Goal: Information Seeking & Learning: Learn about a topic

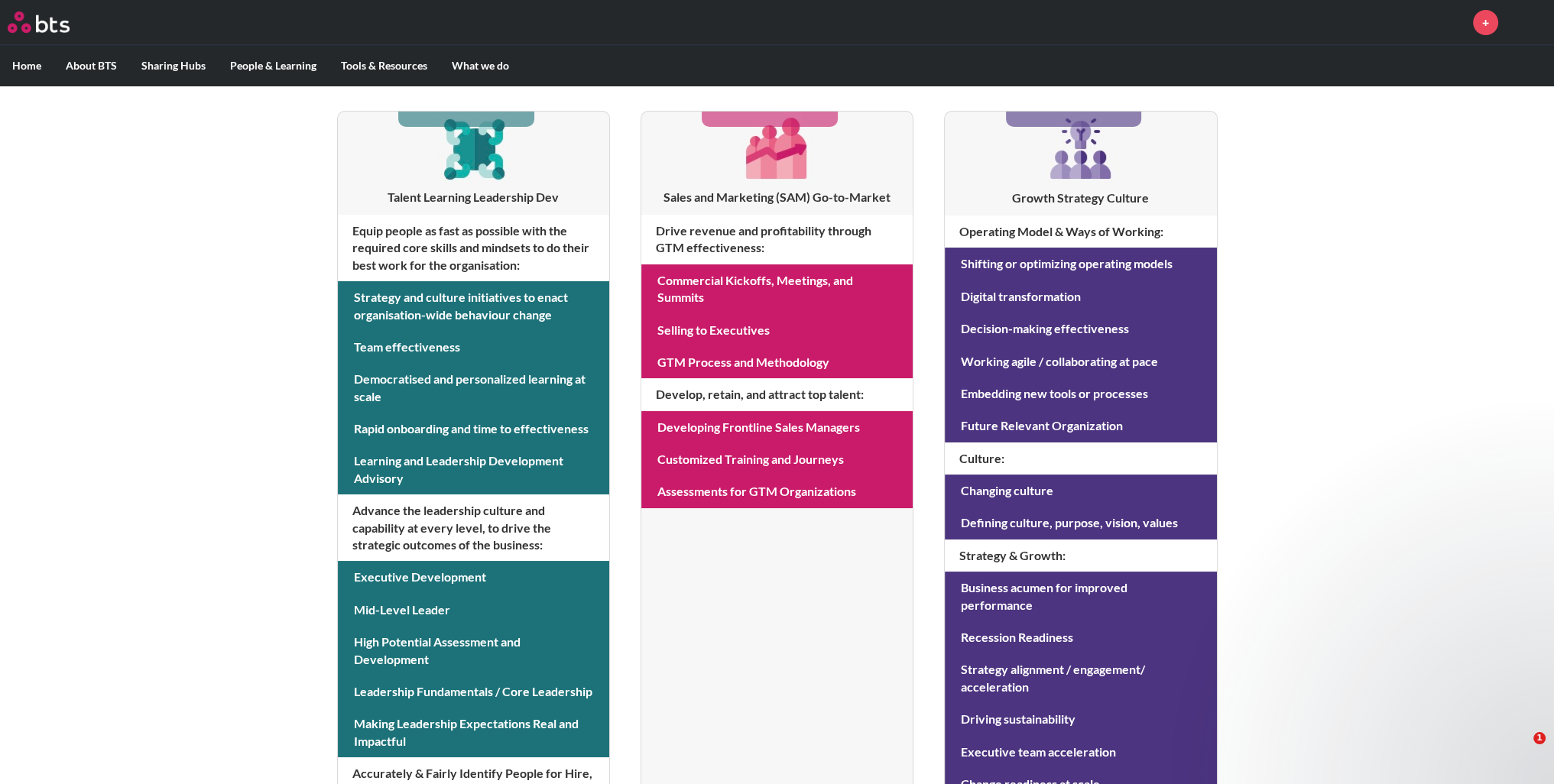
scroll to position [153, 0]
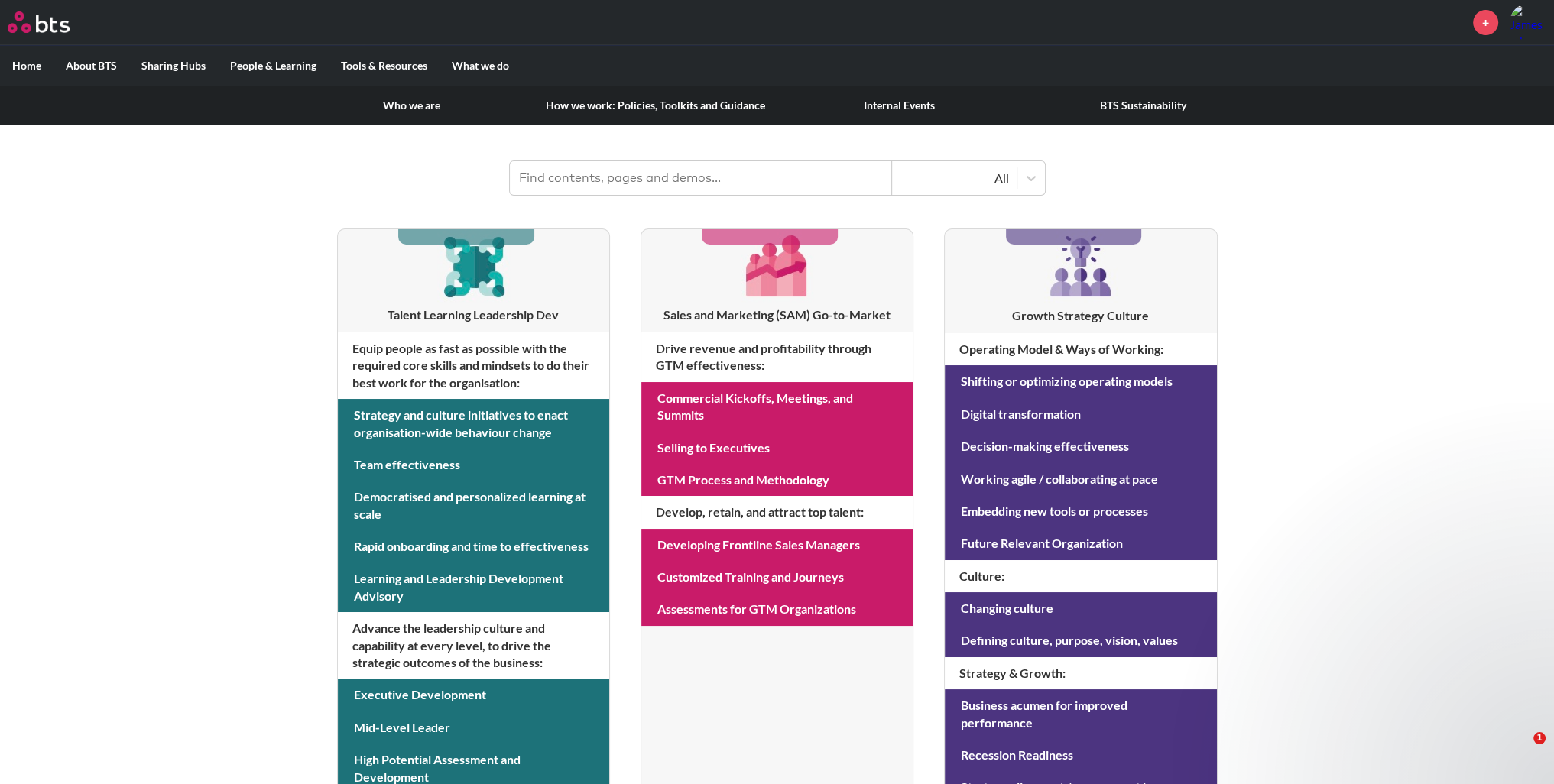
click at [1129, 105] on link "BTS Sustainability" at bounding box center [1143, 105] width 244 height 39
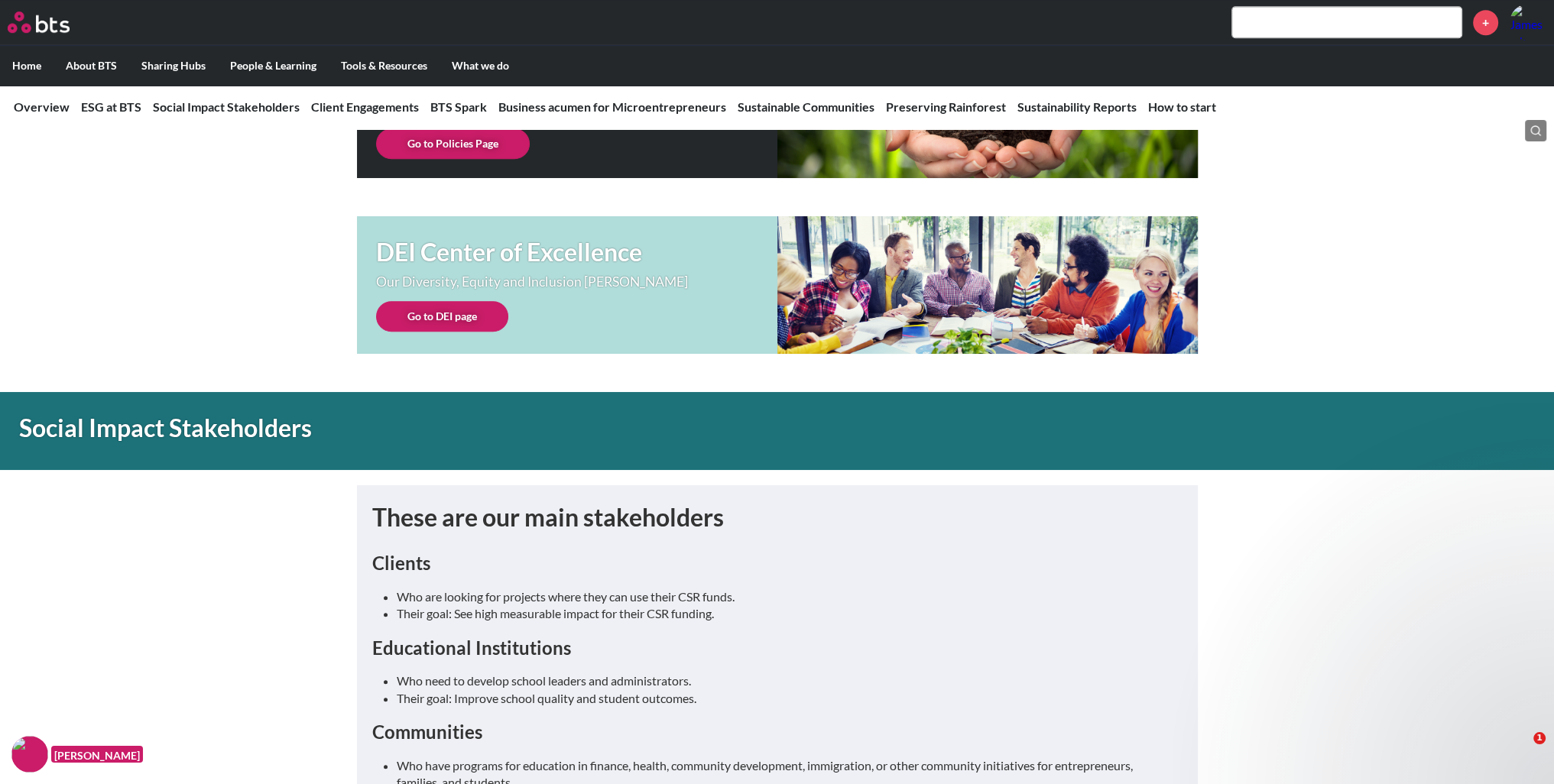
scroll to position [1106, 0]
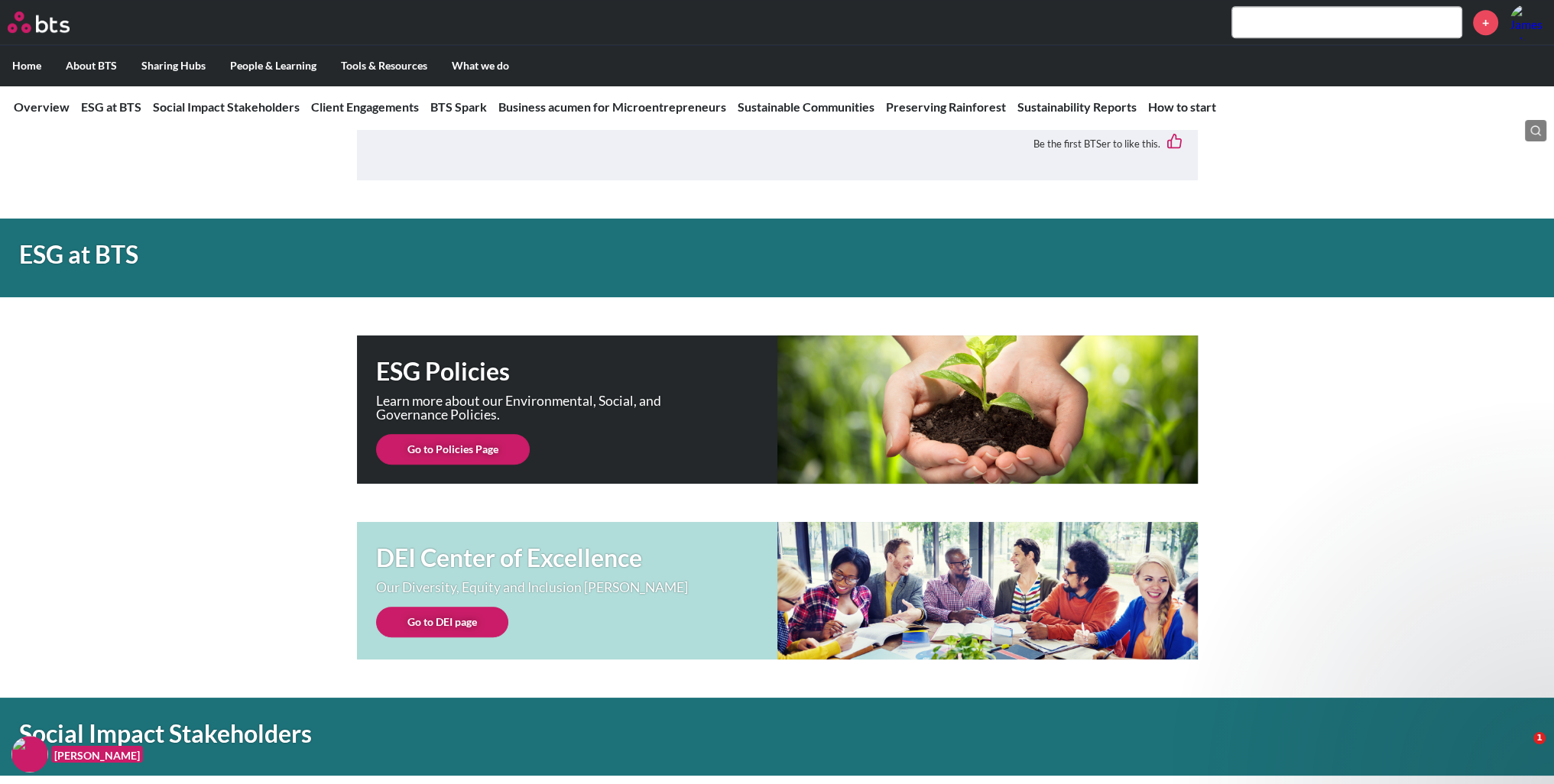
click at [446, 447] on link "Go to Policies Page" at bounding box center [453, 449] width 154 height 30
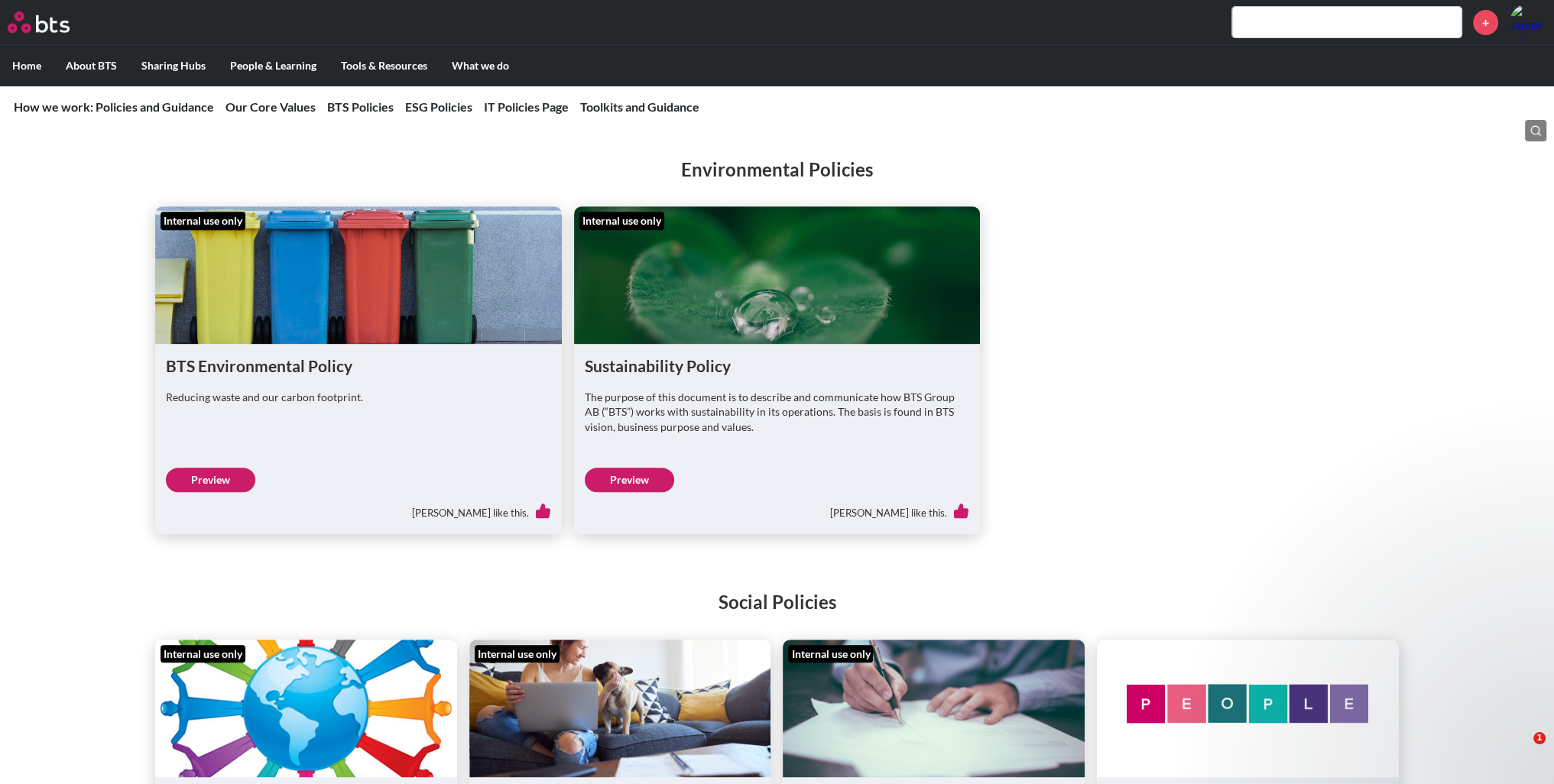
scroll to position [764, 0]
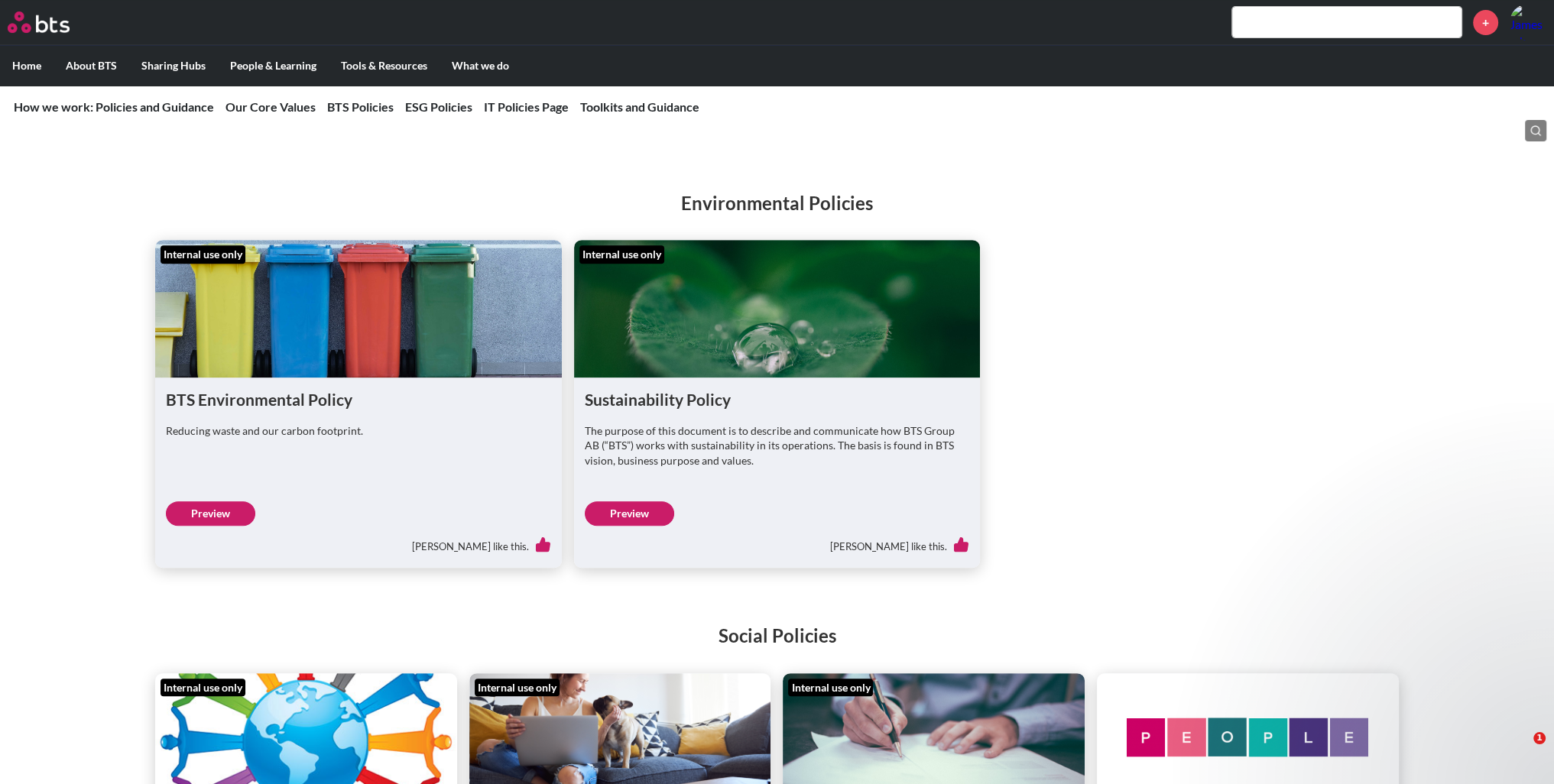
click at [222, 511] on link "Preview" at bounding box center [210, 513] width 90 height 25
click at [635, 514] on link "Preview" at bounding box center [629, 513] width 90 height 25
